Goal: Task Accomplishment & Management: Manage account settings

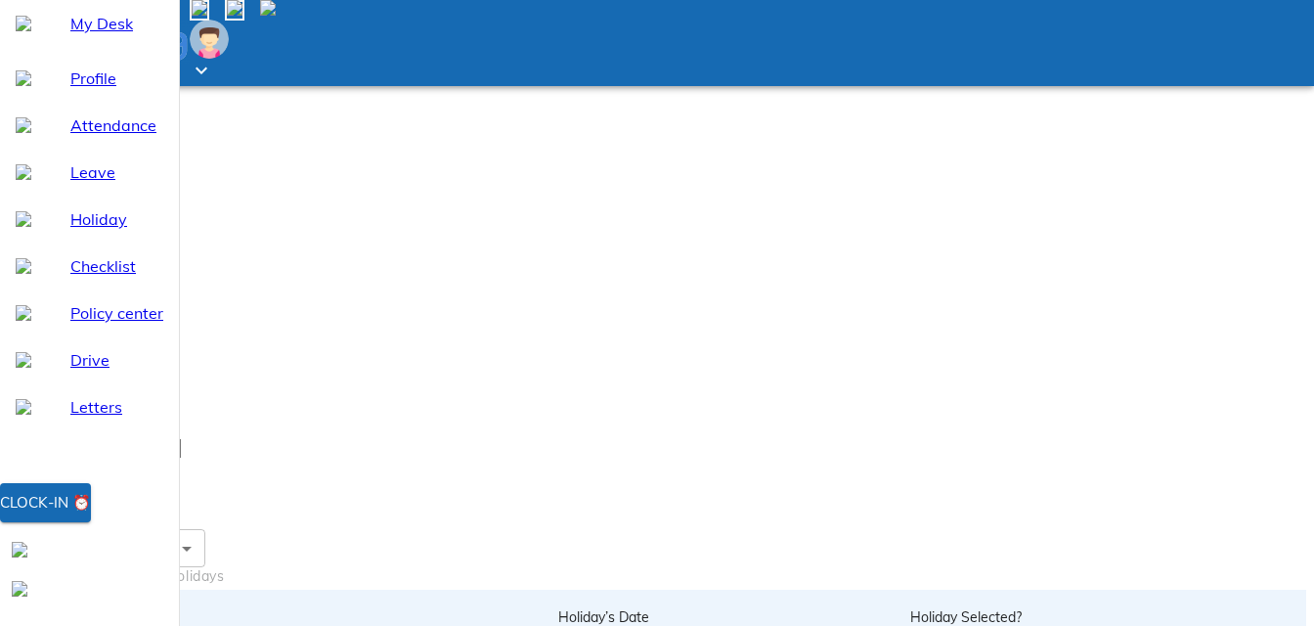
scroll to position [197, 0]
click at [91, 515] on div "Clock-in ⏰" at bounding box center [45, 502] width 91 height 25
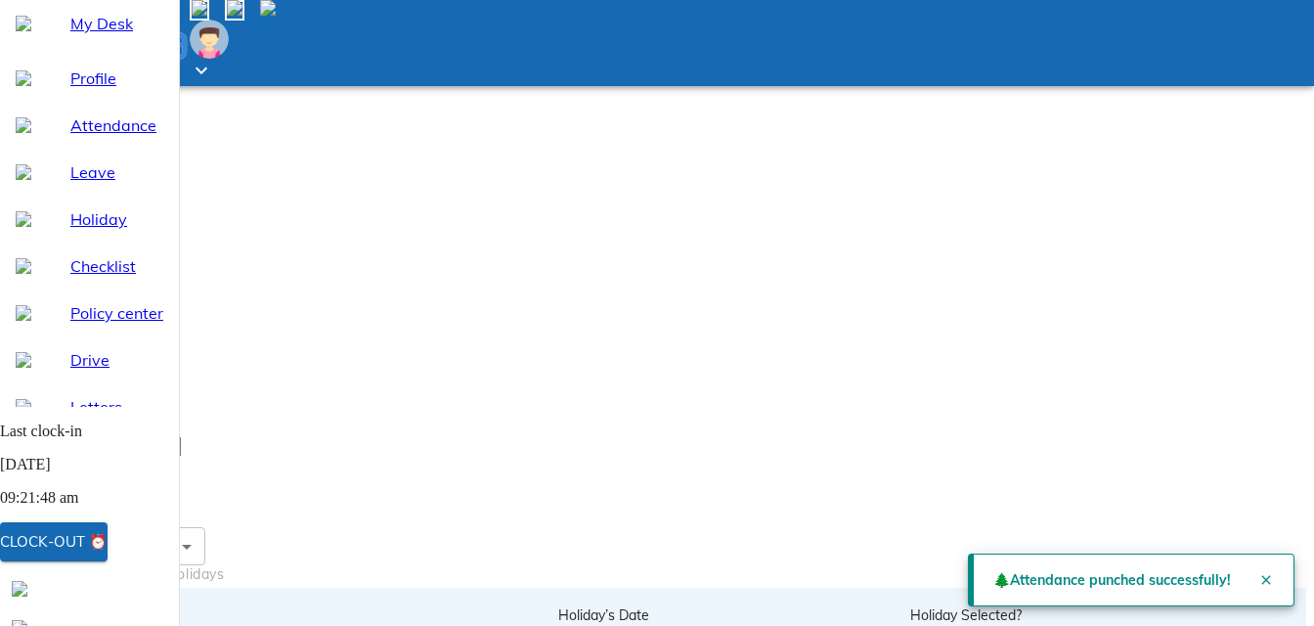
click at [1260, 572] on icon "Close" at bounding box center [1266, 580] width 16 height 16
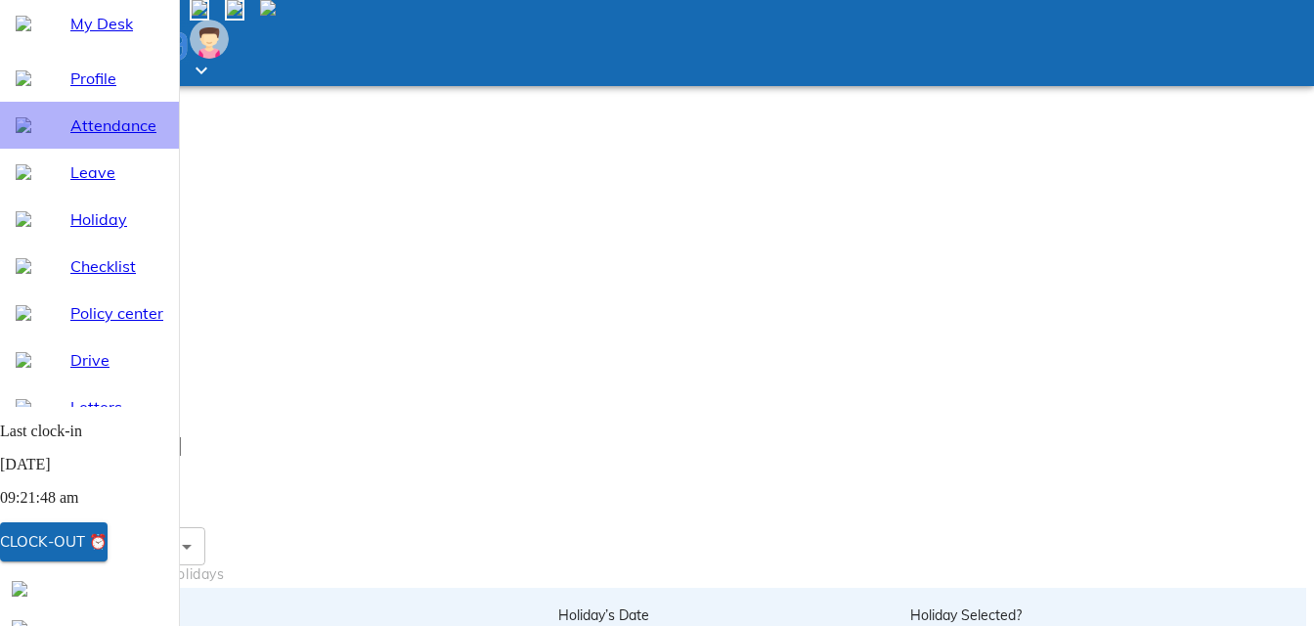
click at [70, 137] on span "Attendance" at bounding box center [116, 124] width 93 height 23
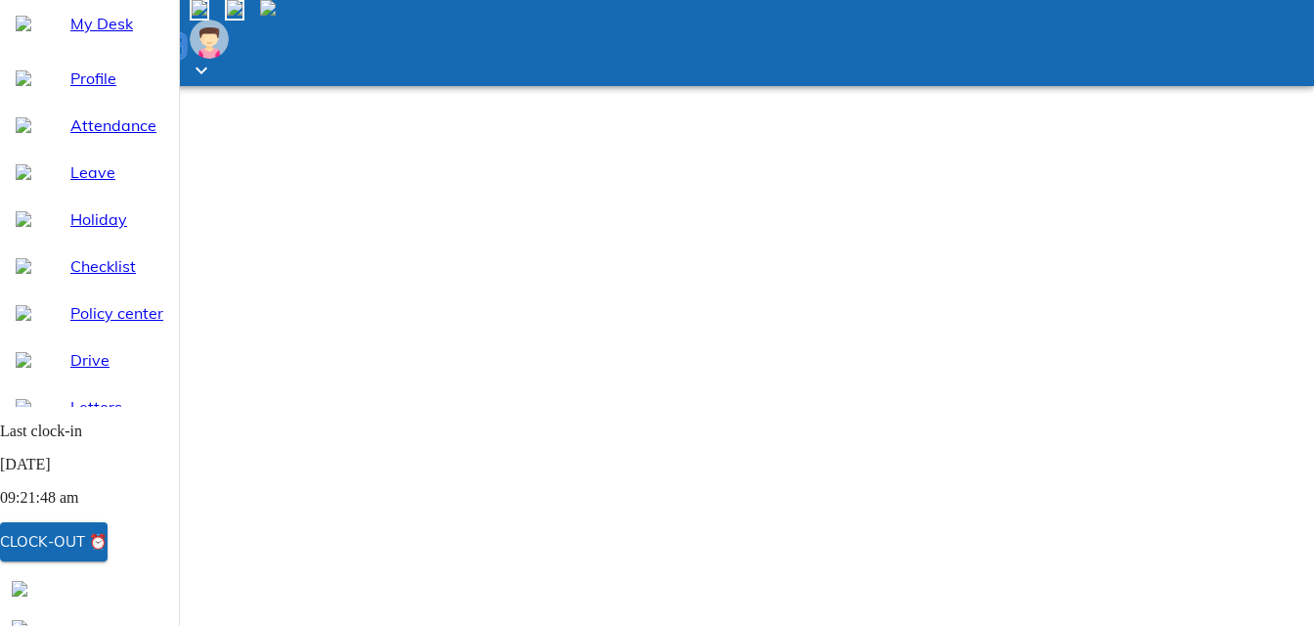
select select "9"
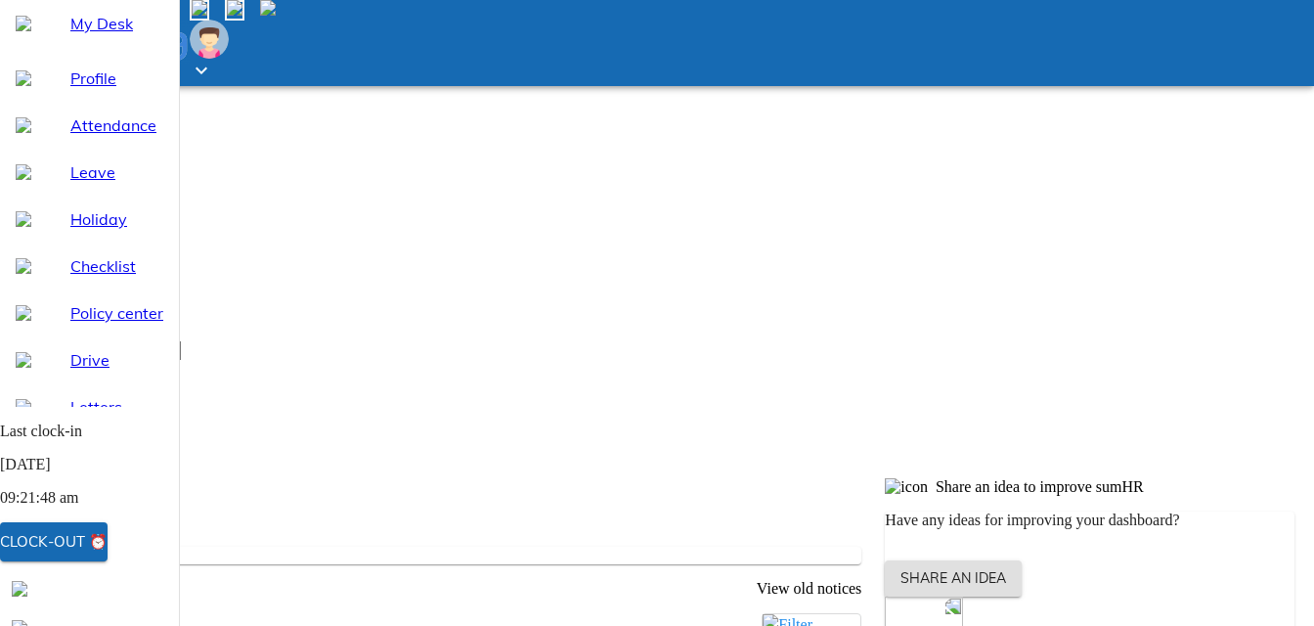
click at [90, 231] on span "Holiday" at bounding box center [116, 218] width 93 height 23
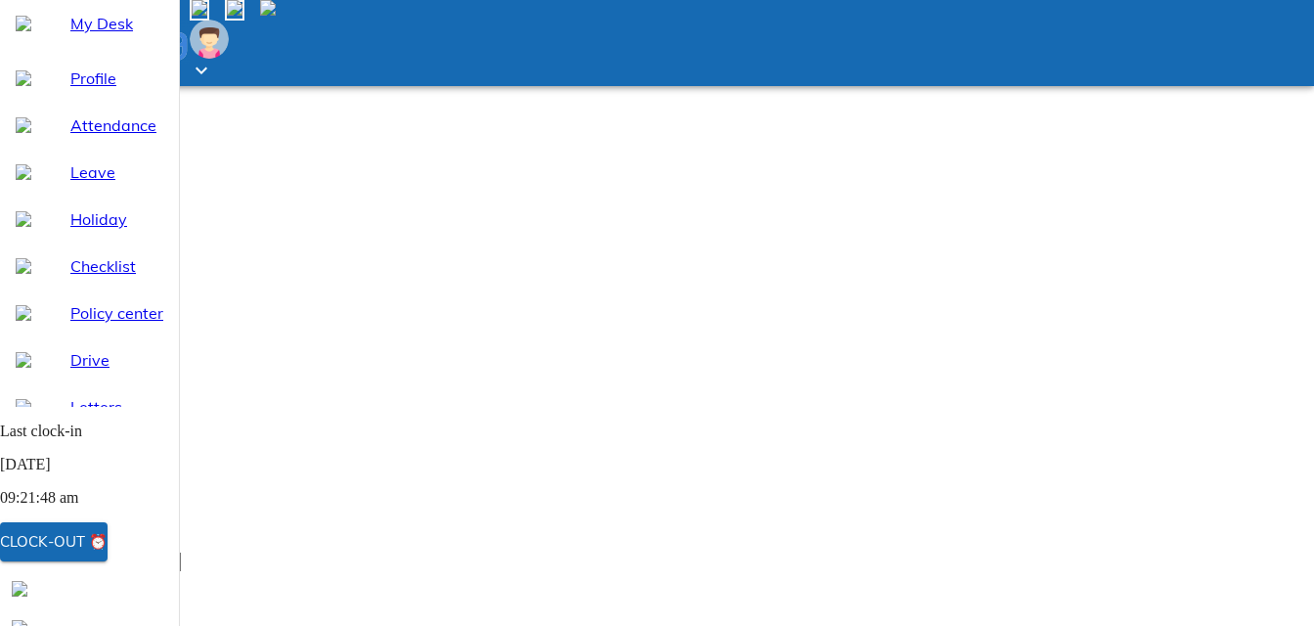
scroll to position [197, 0]
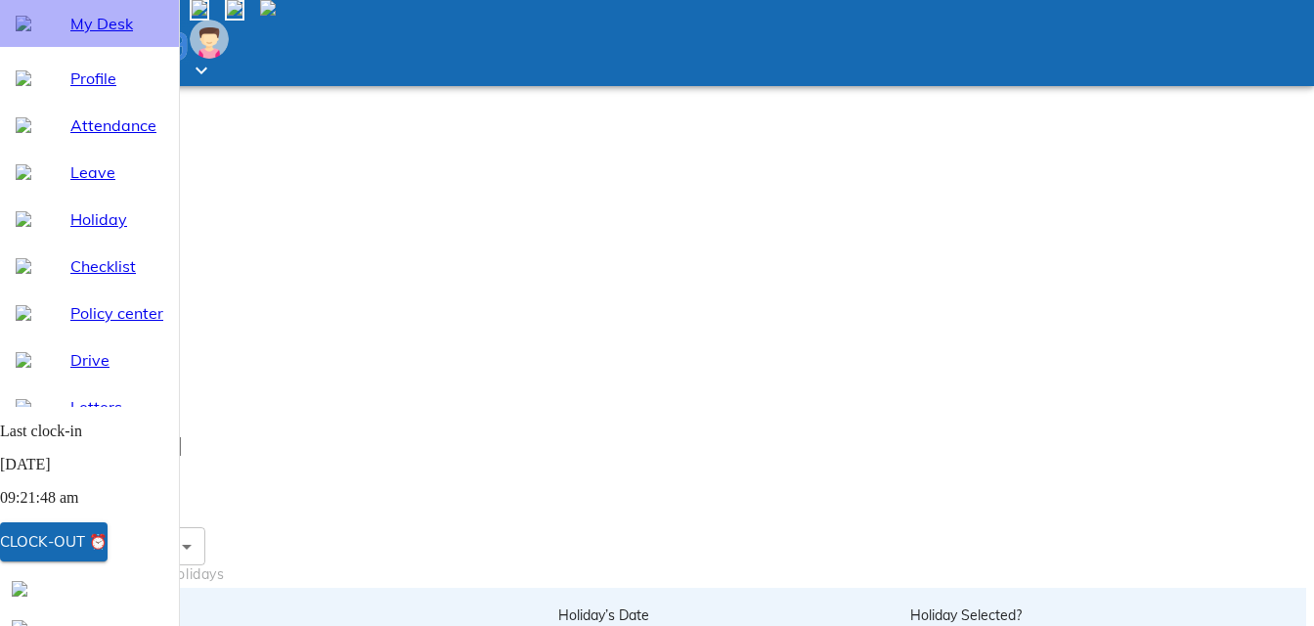
click at [85, 35] on span "My Desk" at bounding box center [116, 23] width 93 height 23
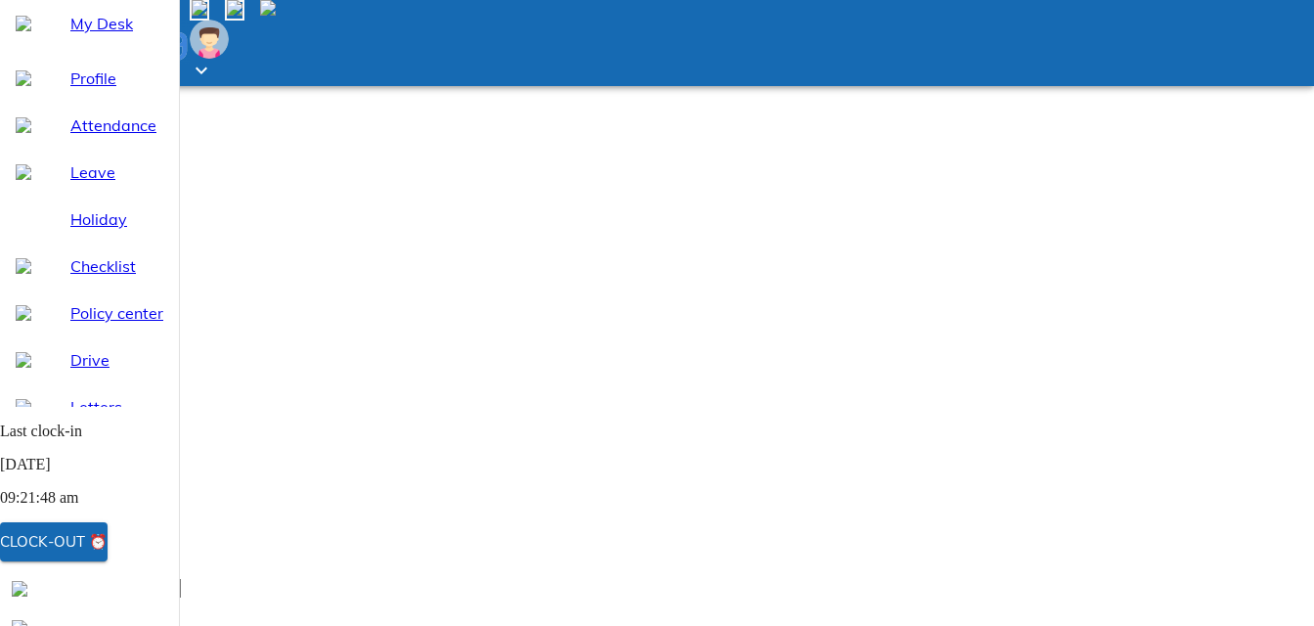
scroll to position [197, 0]
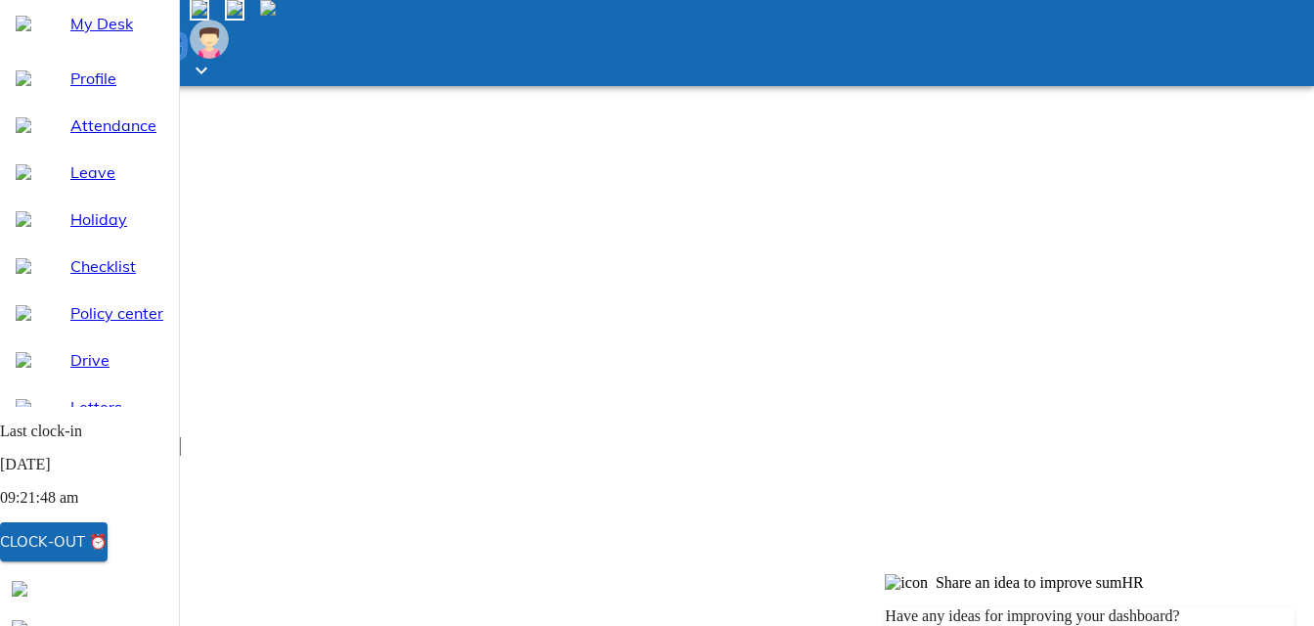
click at [96, 137] on span "Attendance" at bounding box center [116, 124] width 93 height 23
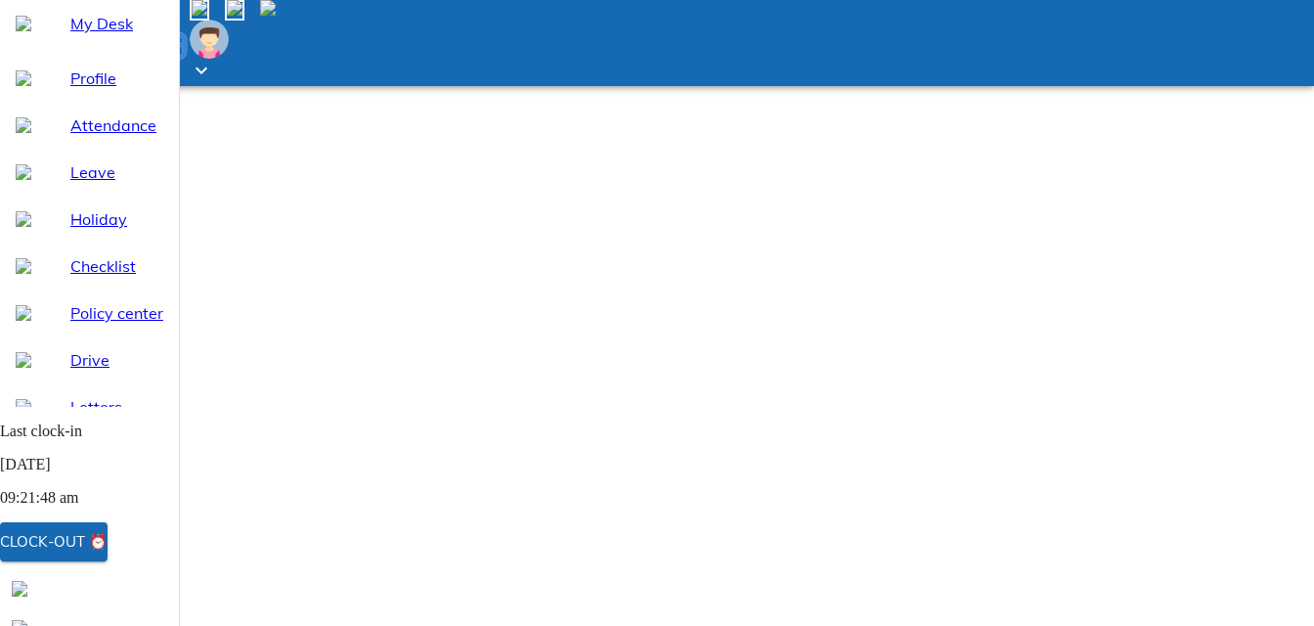
select select "9"
